Goal: Navigation & Orientation: Find specific page/section

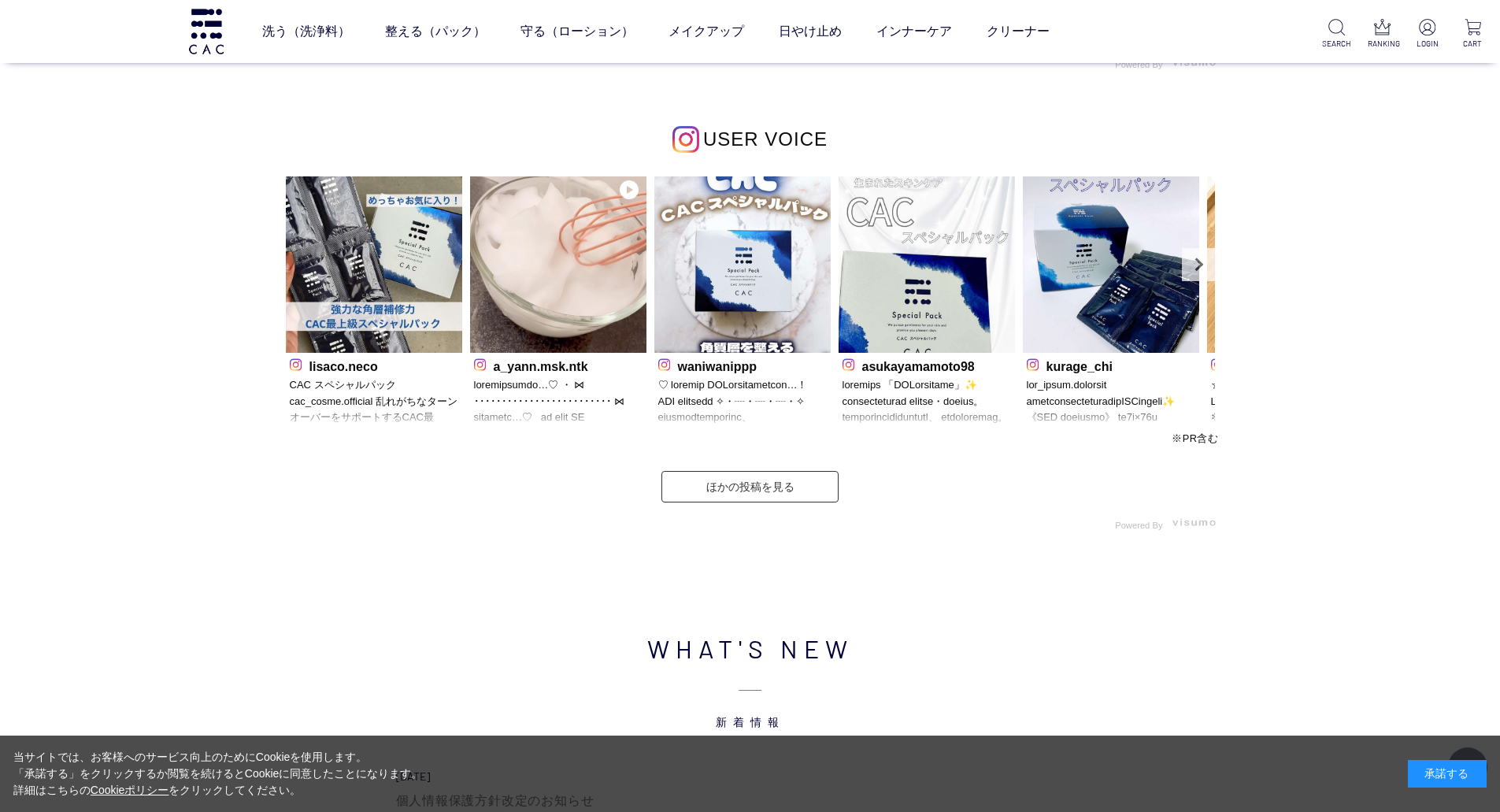
scroll to position [4625, 0]
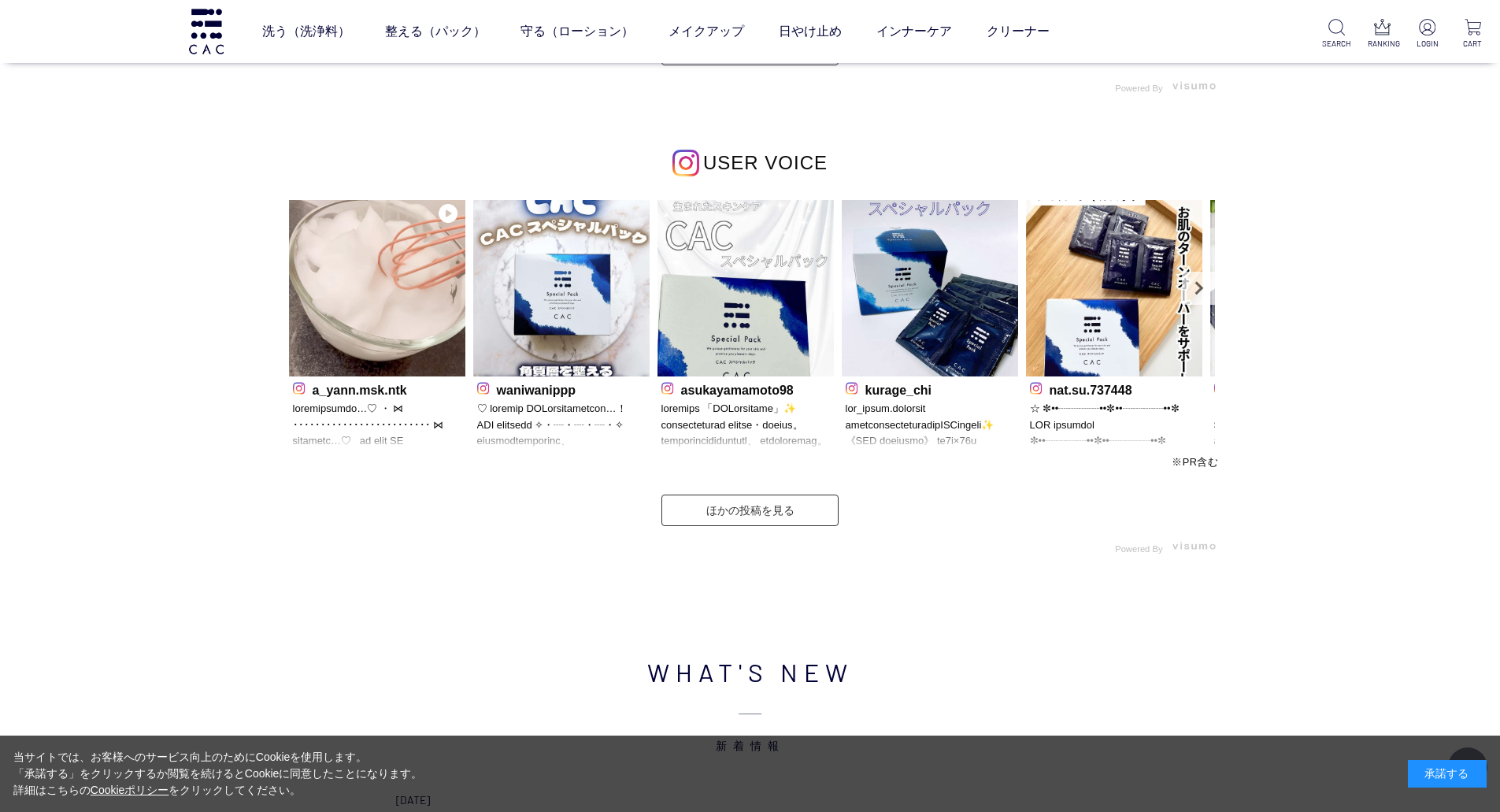
drag, startPoint x: 383, startPoint y: 346, endPoint x: 248, endPoint y: 364, distance: 136.2
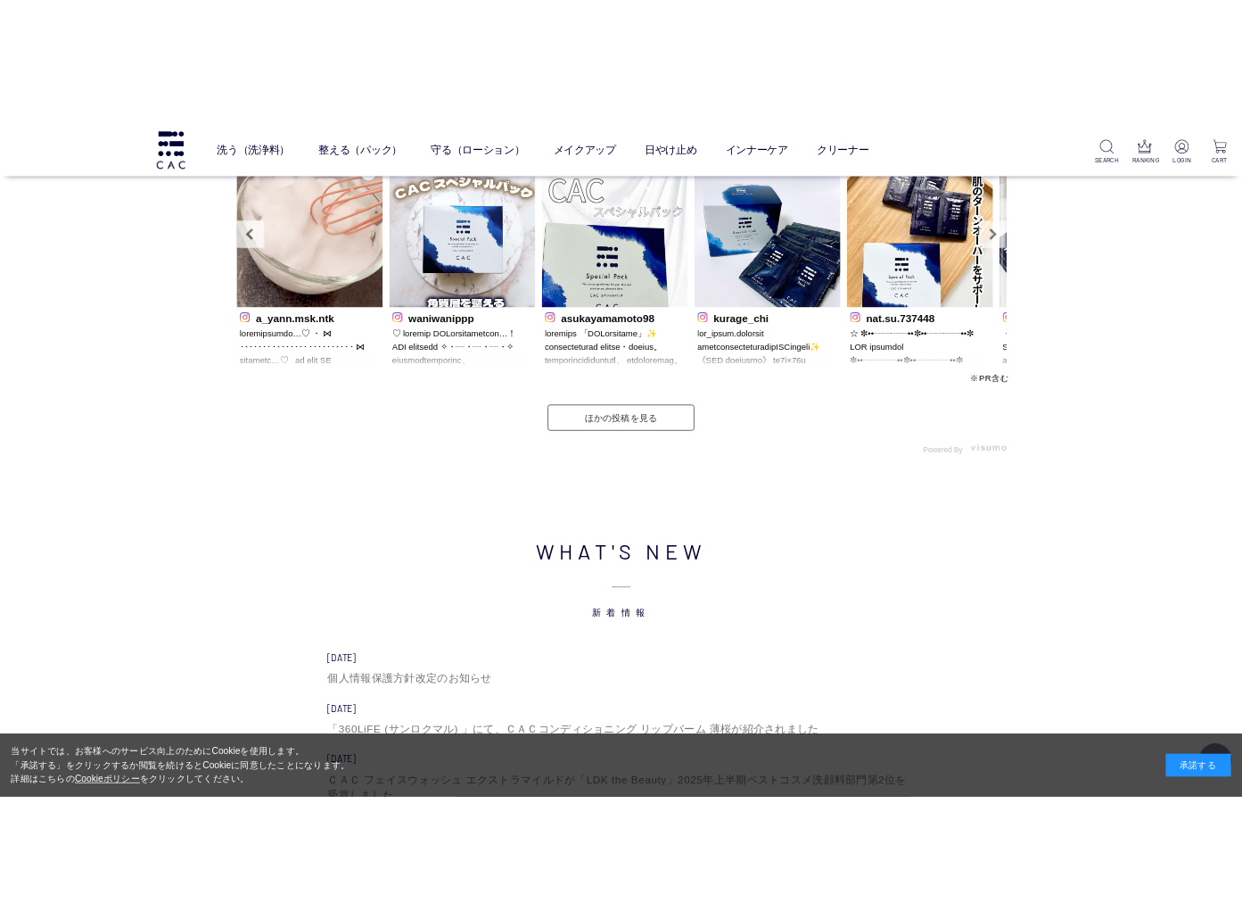
scroll to position [4967, 0]
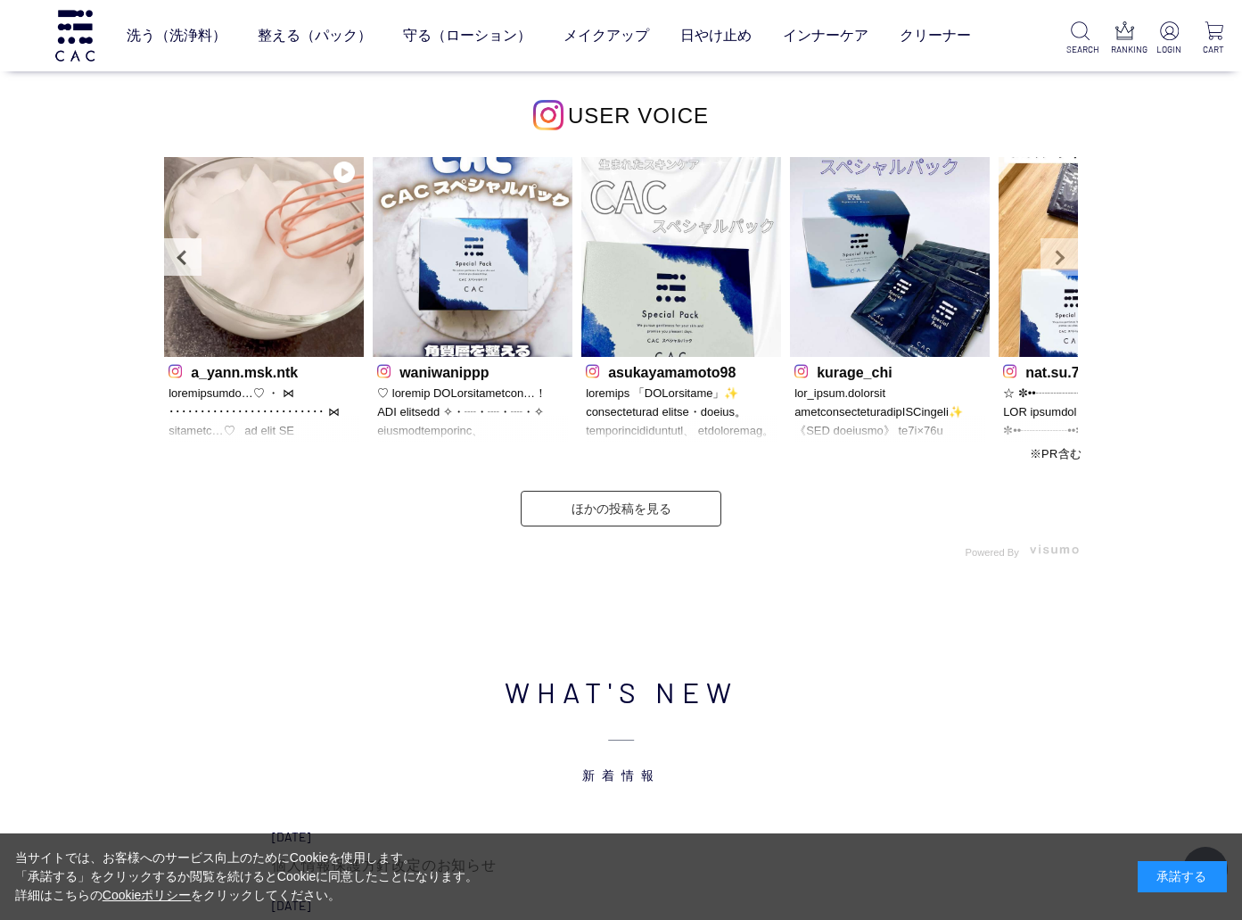
click at [1062, 260] on link "Next" at bounding box center [1059, 256] width 37 height 37
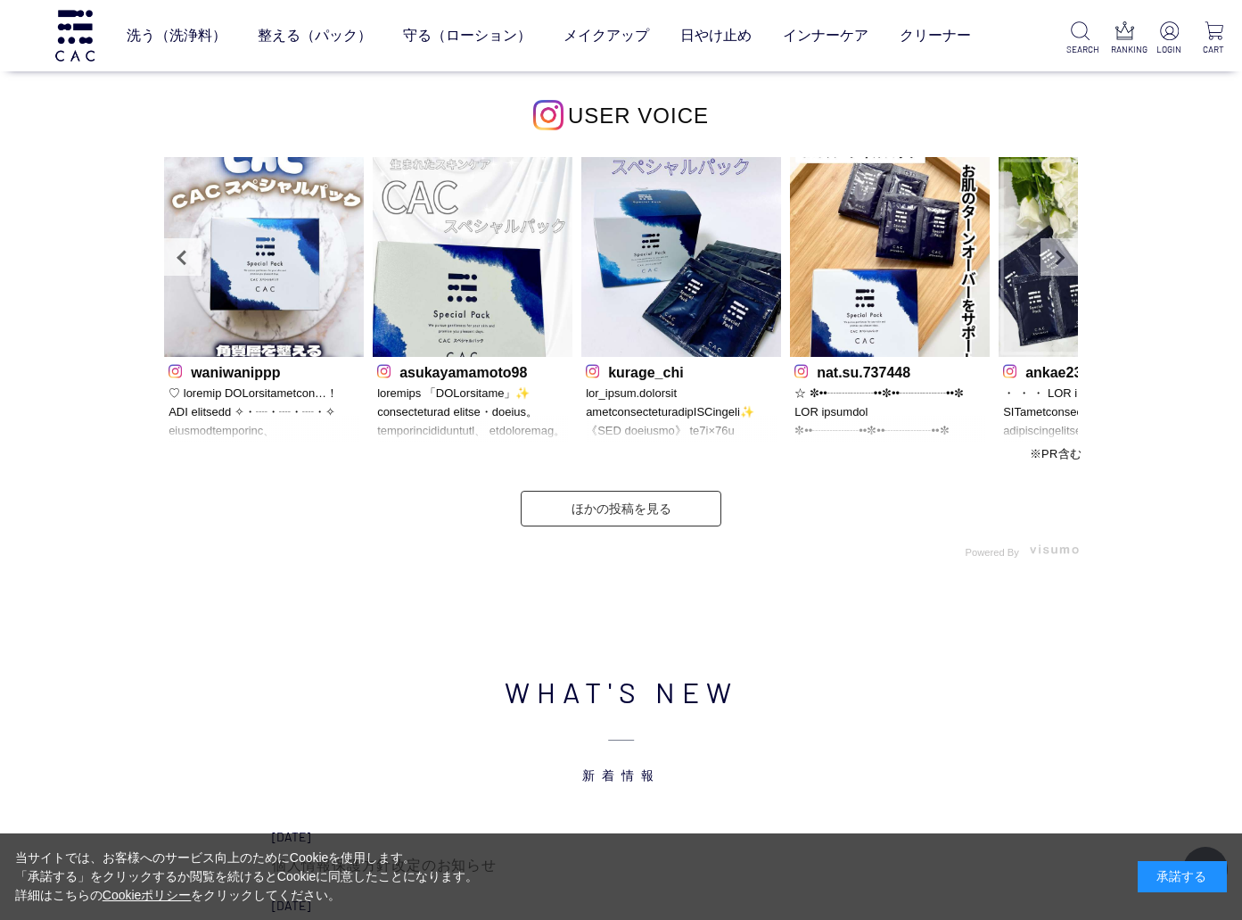
click at [1053, 251] on link "Next" at bounding box center [1059, 256] width 37 height 37
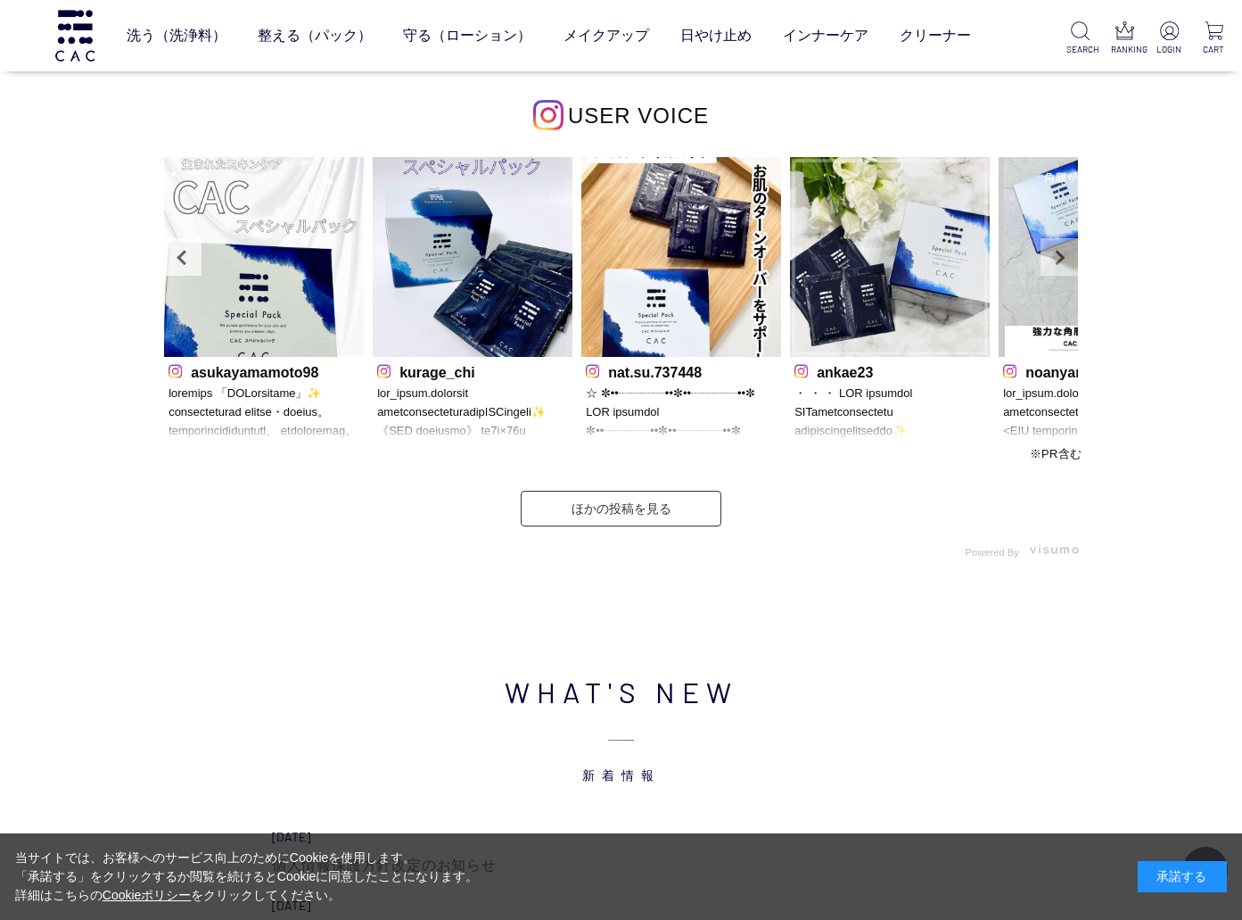
click at [1053, 251] on link "Next" at bounding box center [1059, 256] width 37 height 37
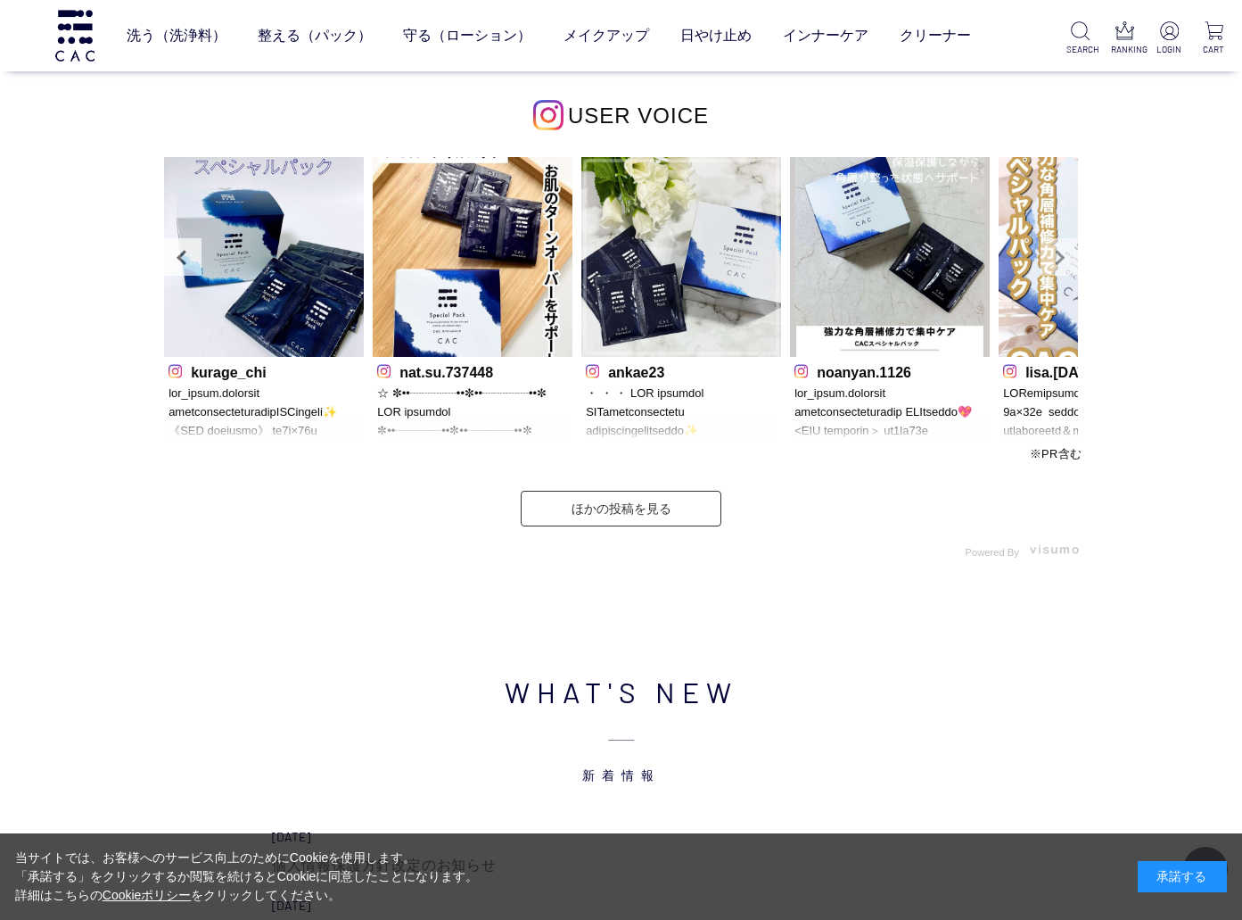
click at [1053, 251] on link "Next" at bounding box center [1059, 256] width 37 height 37
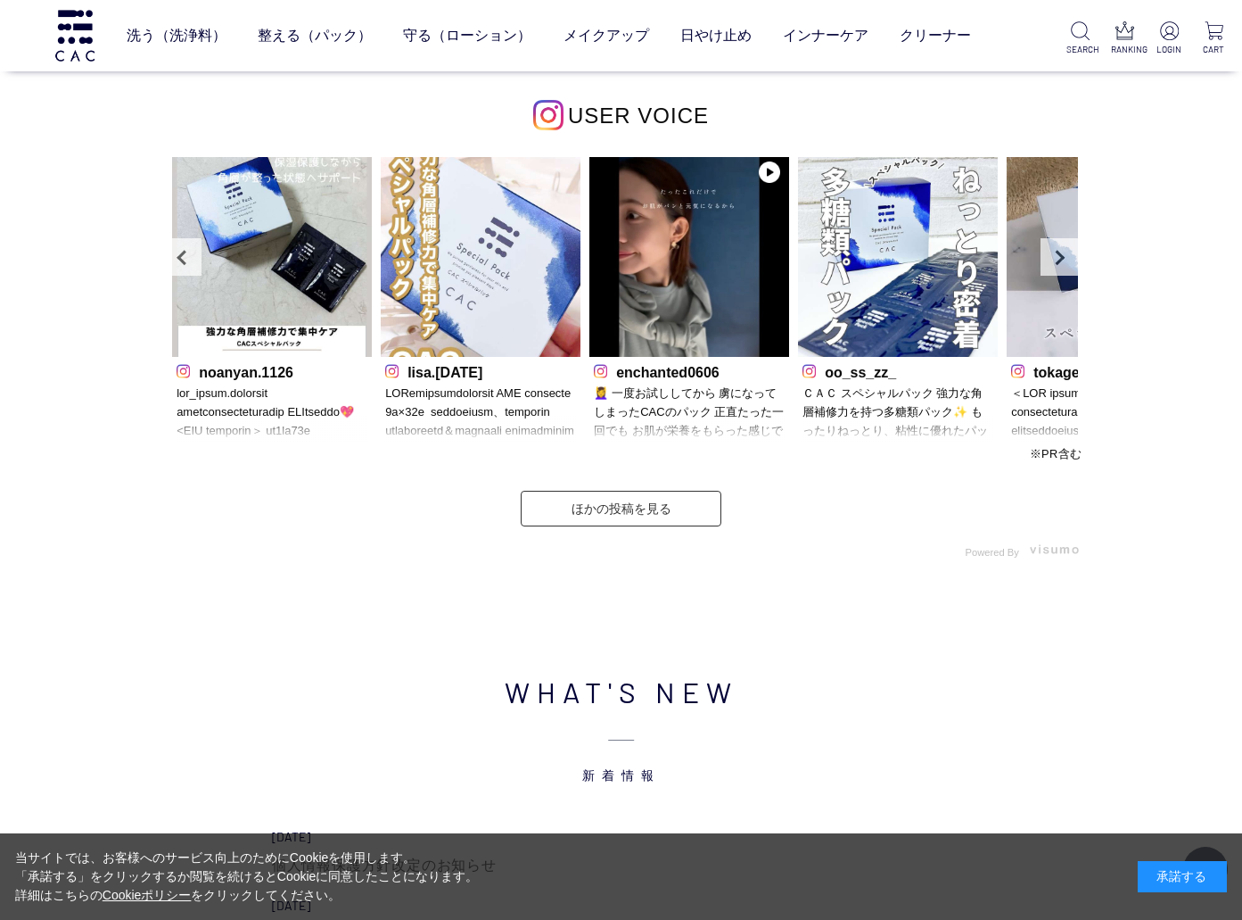
drag, startPoint x: 919, startPoint y: 315, endPoint x: 177, endPoint y: 417, distance: 749.0
click at [381, 417] on div "lisa.[DATE]" at bounding box center [481, 300] width 200 height 287
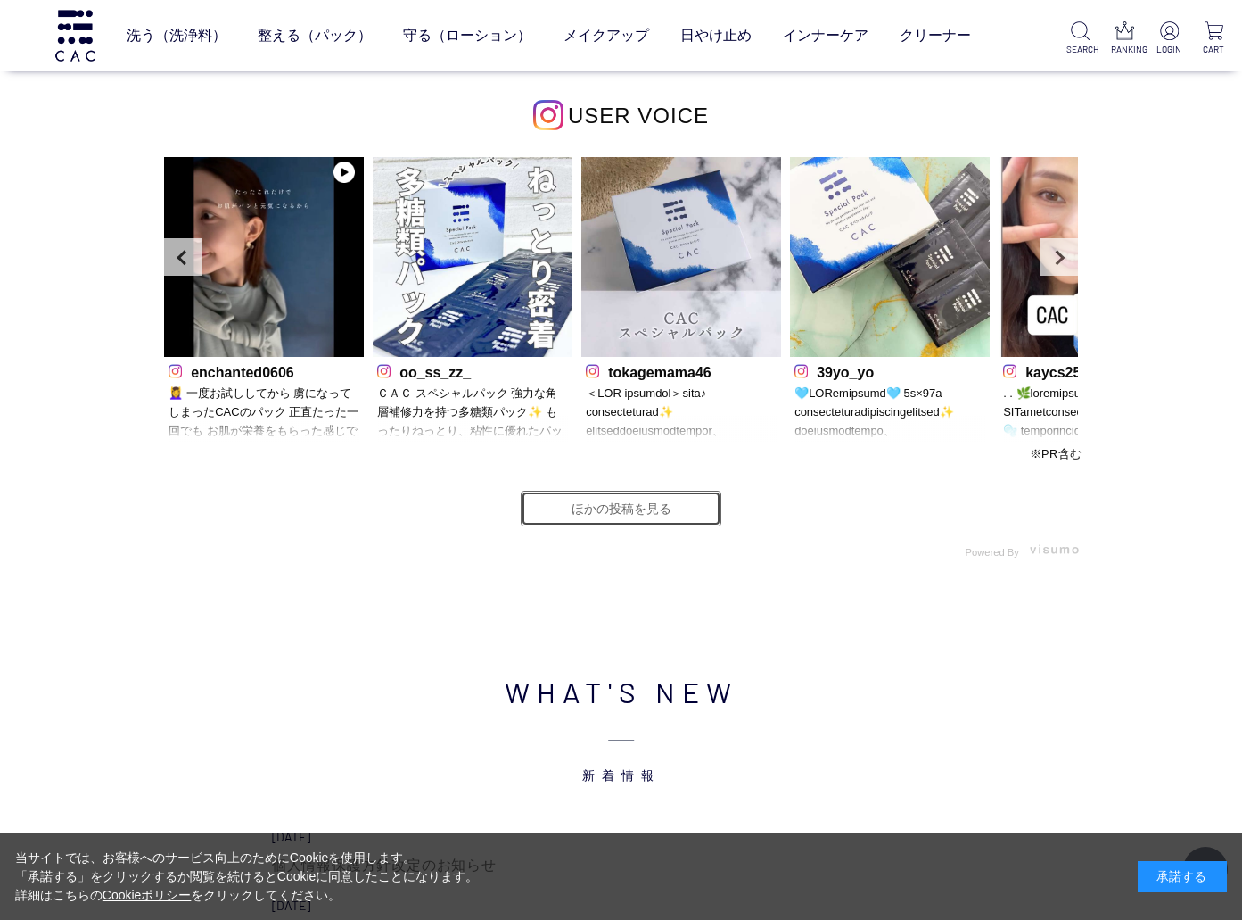
click at [617, 508] on link "ほかの投稿を見る" at bounding box center [621, 509] width 201 height 36
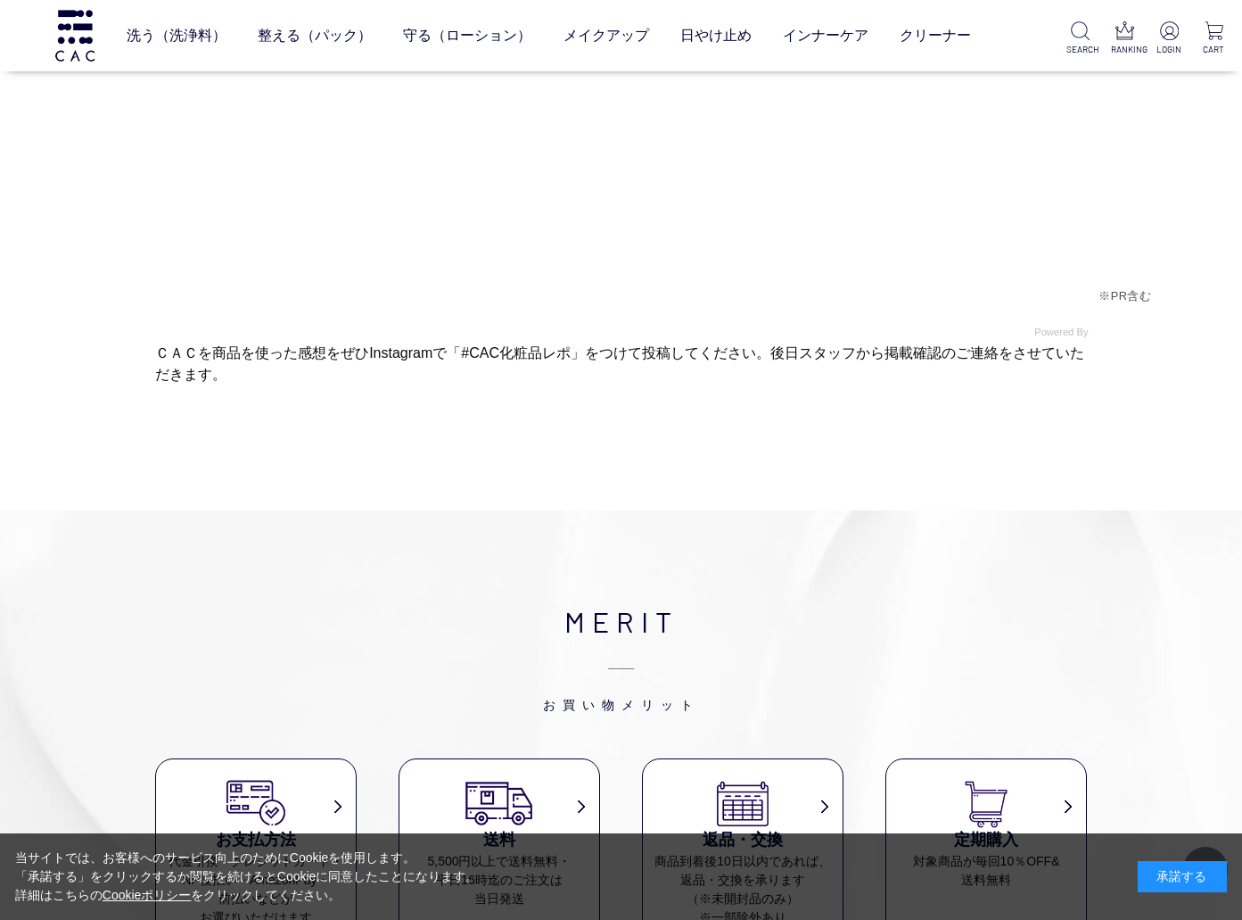
scroll to position [5986, 0]
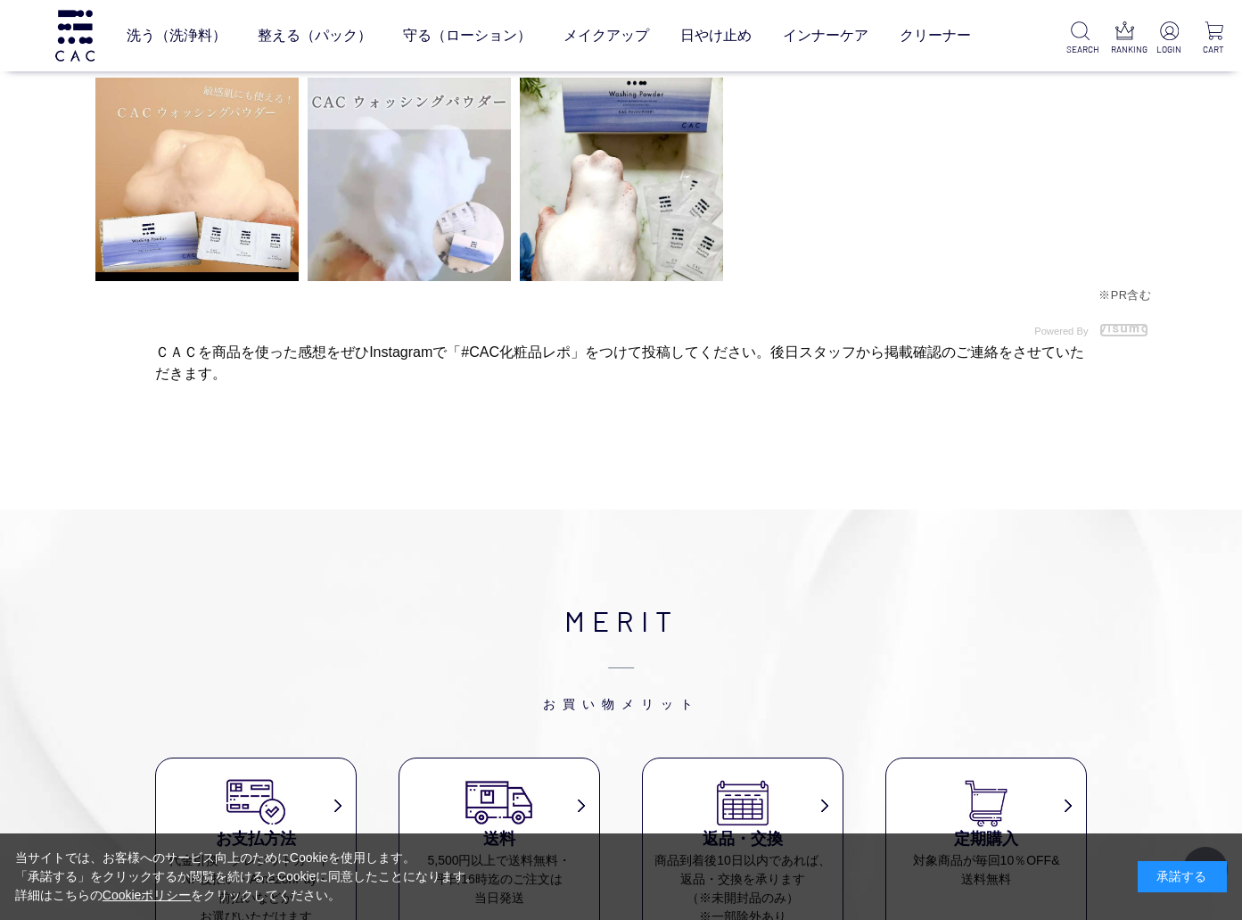
click at [1121, 329] on img at bounding box center [1124, 328] width 49 height 10
